Goal: Task Accomplishment & Management: Use online tool/utility

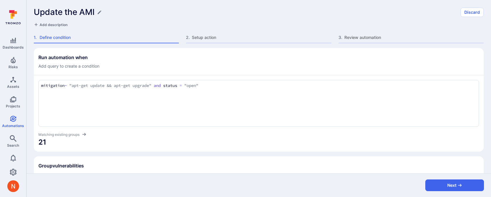
scroll to position [150, 0]
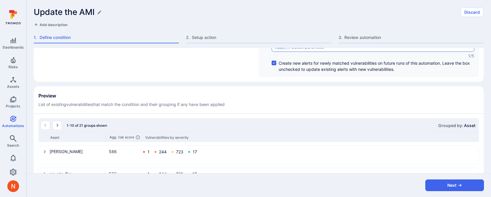
click at [309, 50] on div "Asset Select parameter" at bounding box center [372, 47] width 203 height 9
click at [268, 33] on input "By parameter An alert will be created for each group of vulnerabilities with th…" at bounding box center [265, 31] width 5 height 5
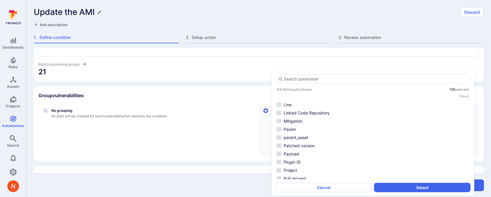
scroll to position [126, 0]
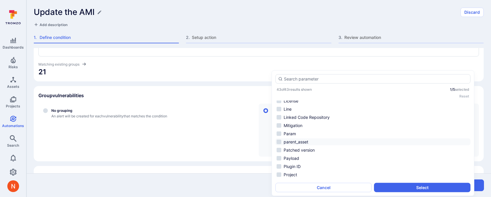
click at [297, 143] on li "parent_asset" at bounding box center [372, 142] width 195 height 7
click at [400, 185] on button "Select" at bounding box center [422, 187] width 96 height 9
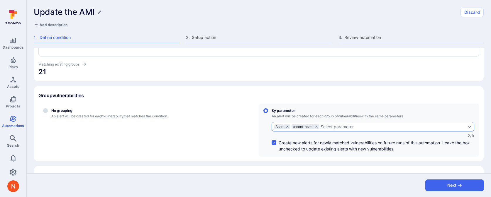
click at [287, 126] on icon "grouping parameters" at bounding box center [287, 127] width 4 height 4
click at [268, 113] on input "By parameter An alert will be created for each group of vulnerabilities with th…" at bounding box center [265, 110] width 5 height 5
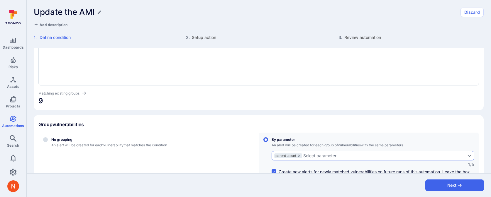
scroll to position [0, 0]
